Goal: Find contact information: Find contact information

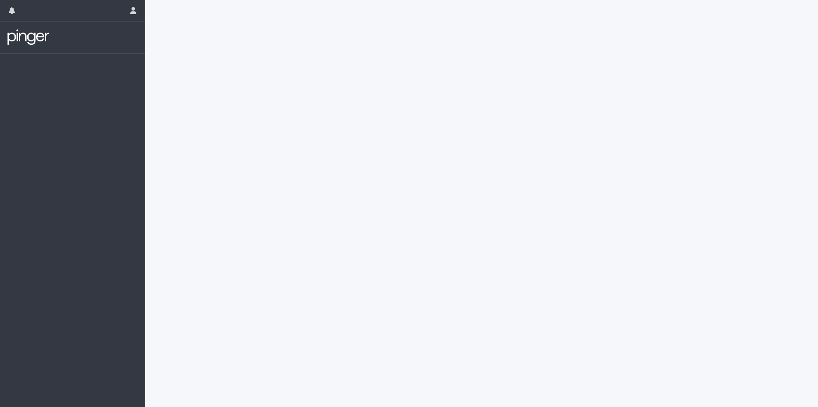
click at [64, 115] on div at bounding box center [72, 231] width 145 height 354
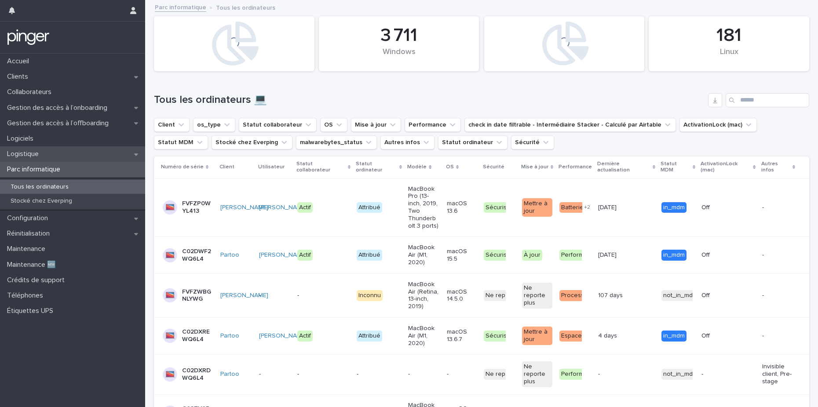
click at [48, 153] on div "Logistique" at bounding box center [72, 153] width 145 height 15
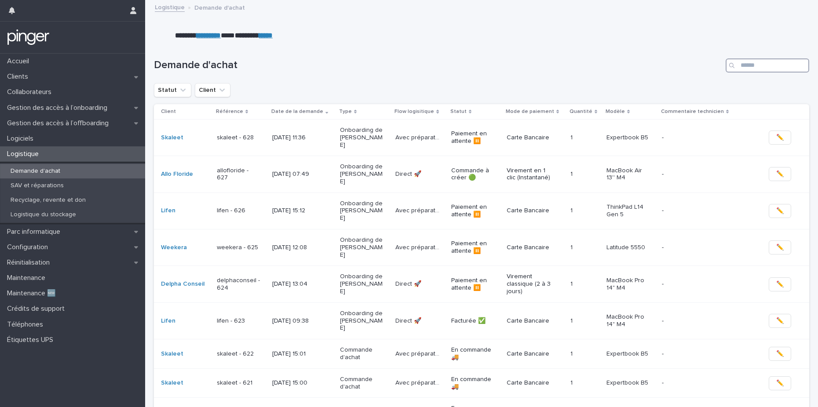
click at [749, 63] on input "Search" at bounding box center [768, 65] width 84 height 14
type input "*"
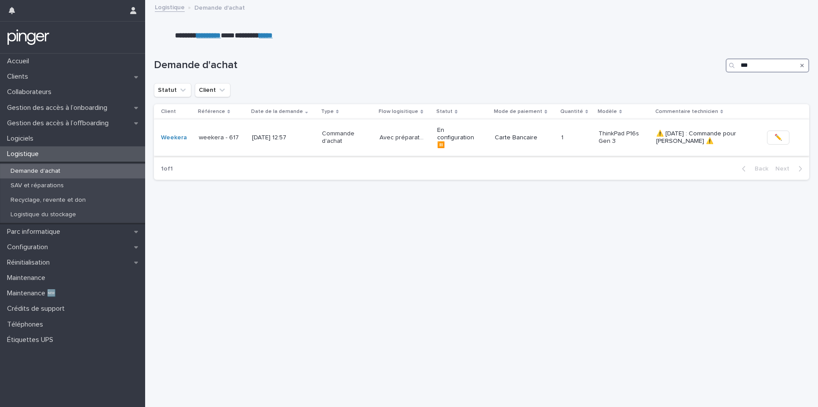
type input "***"
click at [283, 134] on p "[DATE] 12:57" at bounding box center [274, 137] width 44 height 7
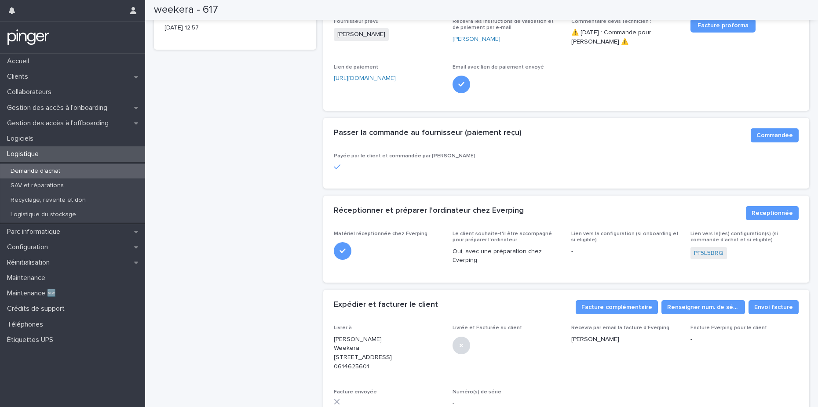
scroll to position [278, 0]
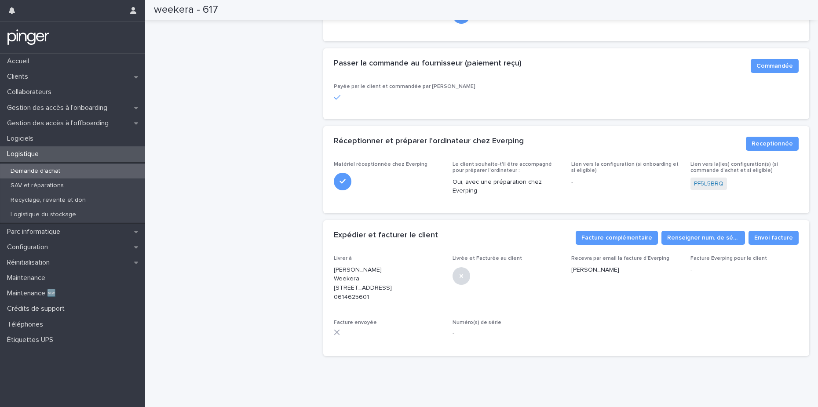
click at [418, 281] on p "[PERSON_NAME] Weekera [STREET_ADDRESS] 0614625601" at bounding box center [388, 284] width 108 height 37
click at [358, 290] on p "[PERSON_NAME] Weekera [STREET_ADDRESS] 0614625601" at bounding box center [388, 284] width 108 height 37
copy p "0614625601"
click at [168, 53] on div "weekera - 617 En configuration ⏸️ Commande Avec préparation 🛠️ Commentaire tech…" at bounding box center [235, 64] width 162 height 597
